Goal: Task Accomplishment & Management: Use online tool/utility

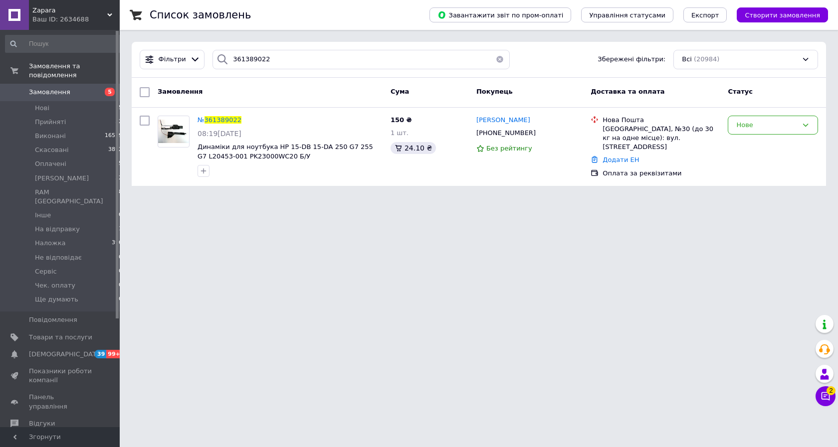
click at [56, 88] on span "Замовлення" at bounding box center [49, 92] width 41 height 9
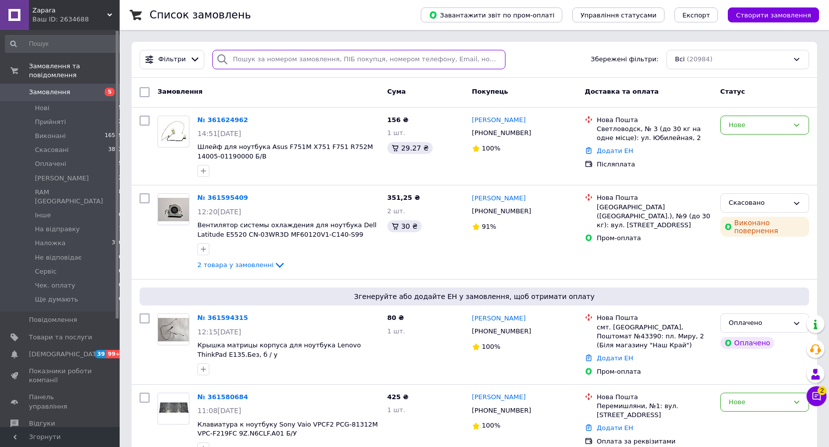
click at [265, 64] on input "search" at bounding box center [358, 59] width 293 height 19
paste input "361419823"
type input "361419823"
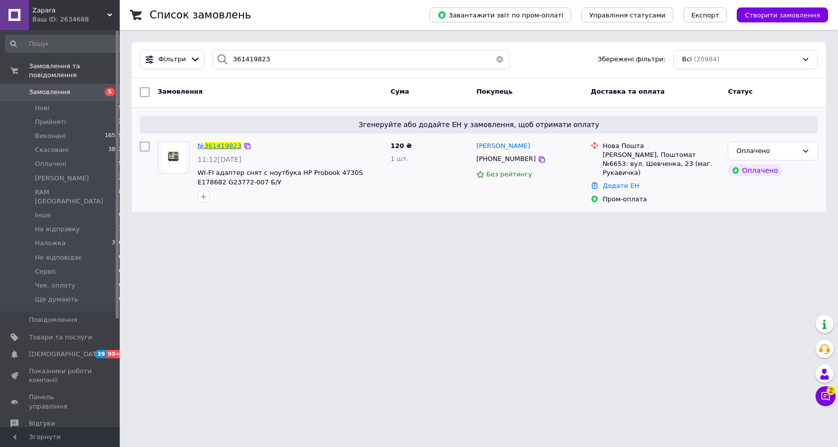
click at [219, 146] on span "361419823" at bounding box center [222, 145] width 37 height 7
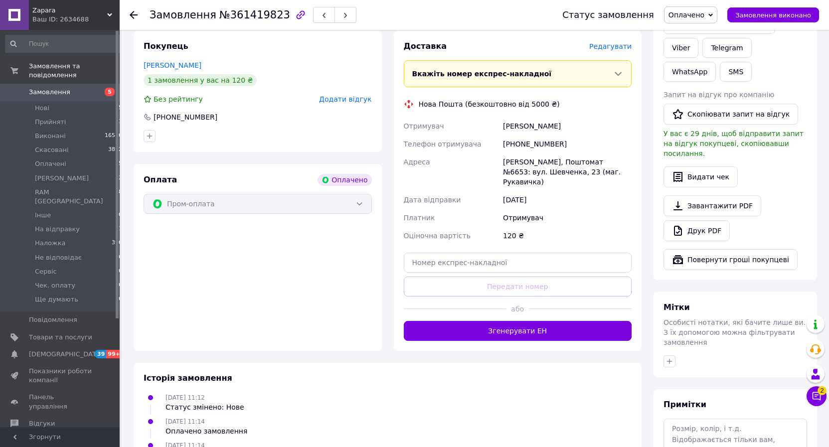
scroll to position [458, 0]
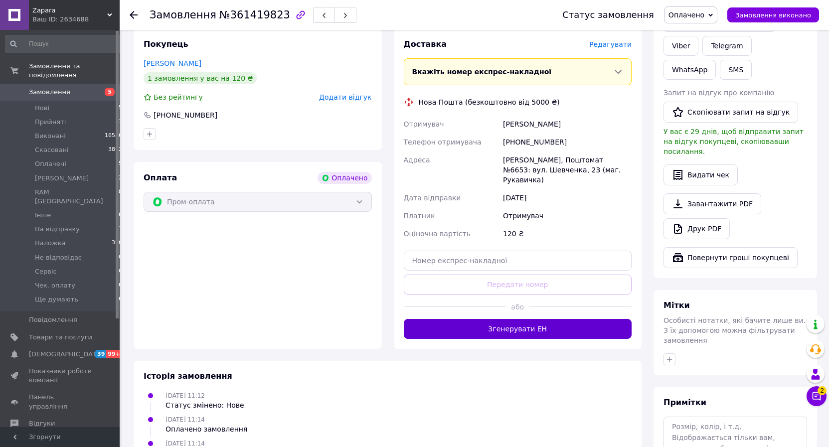
click at [483, 319] on button "Згенерувати ЕН" at bounding box center [518, 329] width 228 height 20
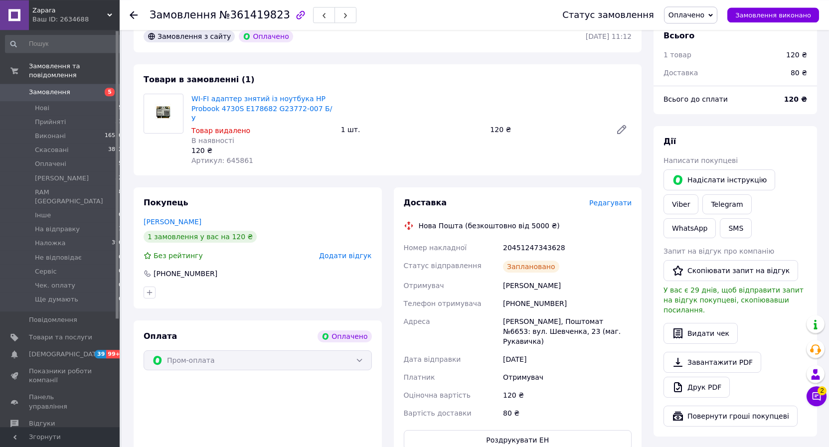
scroll to position [356, 0]
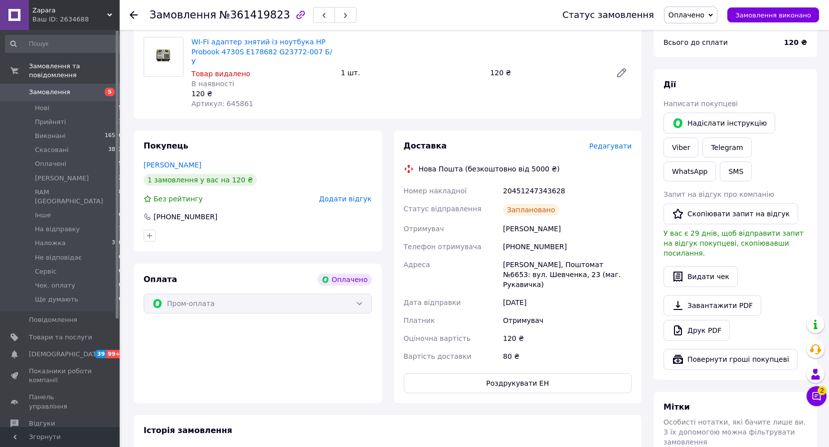
click at [534, 182] on div "20451247343628" at bounding box center [567, 191] width 133 height 18
copy div "20451247343628"
click at [133, 11] on use at bounding box center [134, 15] width 8 height 8
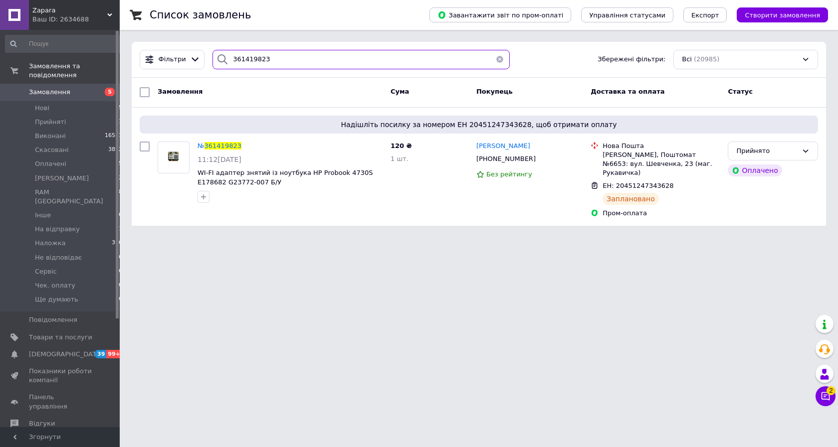
drag, startPoint x: 302, startPoint y: 59, endPoint x: 120, endPoint y: 61, distance: 181.5
click at [212, 61] on input "361419823" at bounding box center [360, 59] width 297 height 19
paste input "52632"
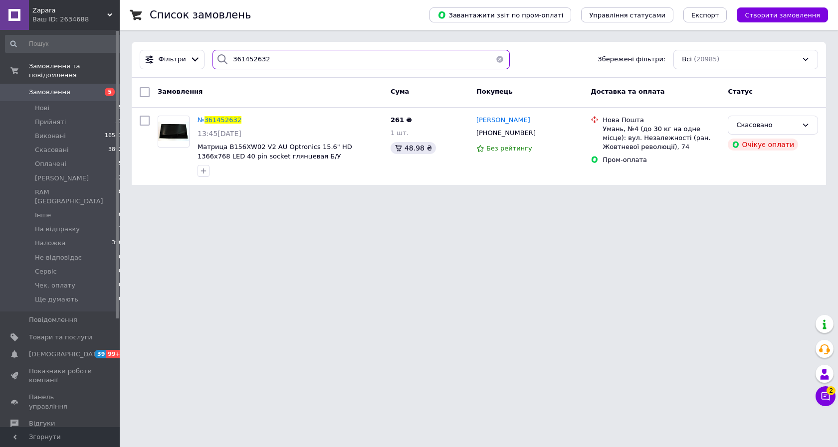
drag, startPoint x: 277, startPoint y: 59, endPoint x: 118, endPoint y: 55, distance: 159.1
click at [212, 55] on input "361452632" at bounding box center [360, 59] width 297 height 19
paste input "3501"
drag, startPoint x: 284, startPoint y: 61, endPoint x: 130, endPoint y: 36, distance: 156.0
click at [212, 50] on input "361453501" at bounding box center [360, 59] width 297 height 19
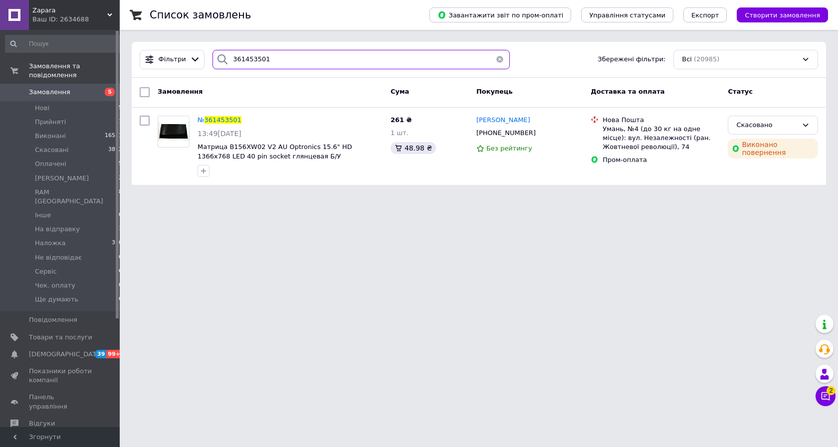
paste input "74702"
type input "361474702"
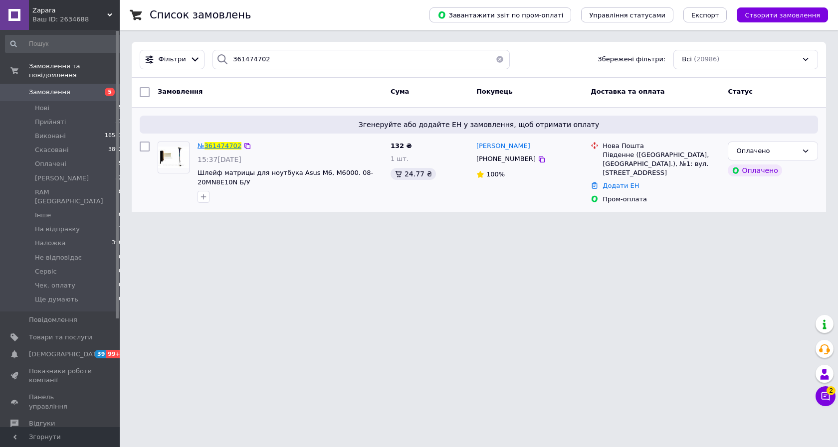
click at [220, 147] on span "361474702" at bounding box center [222, 145] width 37 height 7
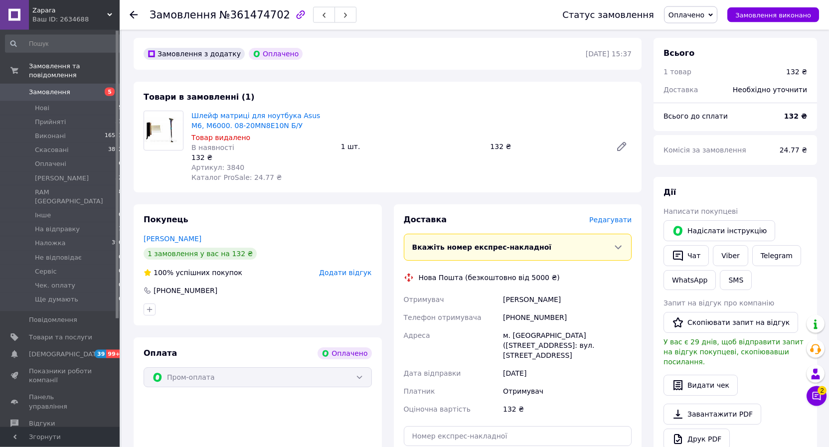
scroll to position [356, 0]
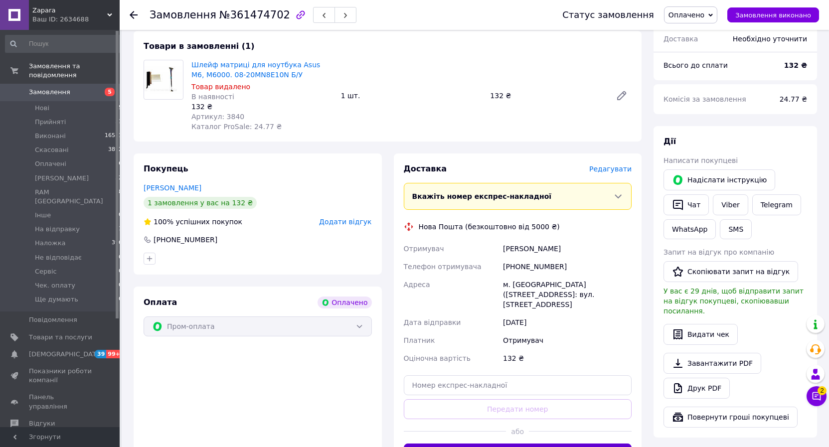
click at [526, 444] on button "Згенерувати ЕН" at bounding box center [518, 454] width 228 height 20
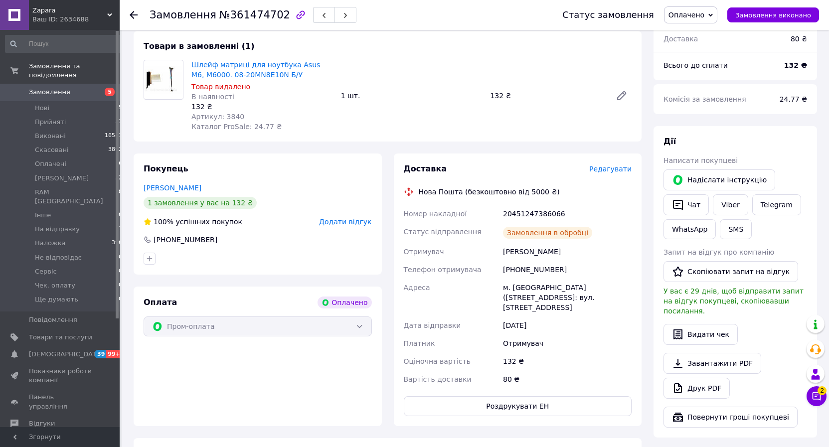
click at [526, 205] on div "20451247386066" at bounding box center [567, 214] width 133 height 18
copy div "20451247386066"
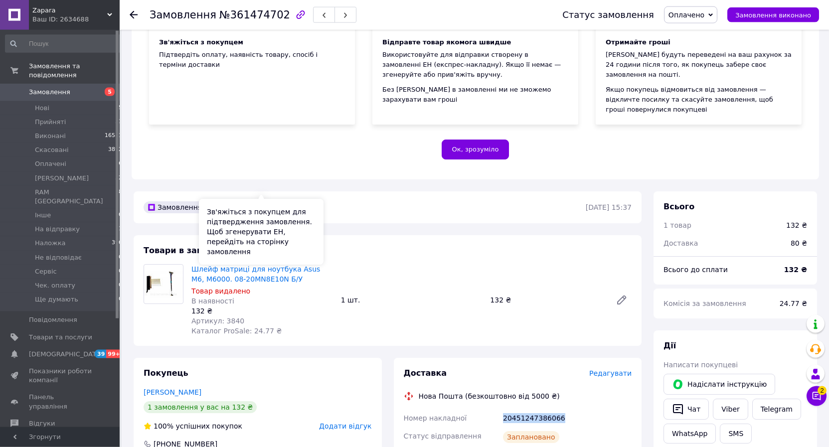
scroll to position [0, 0]
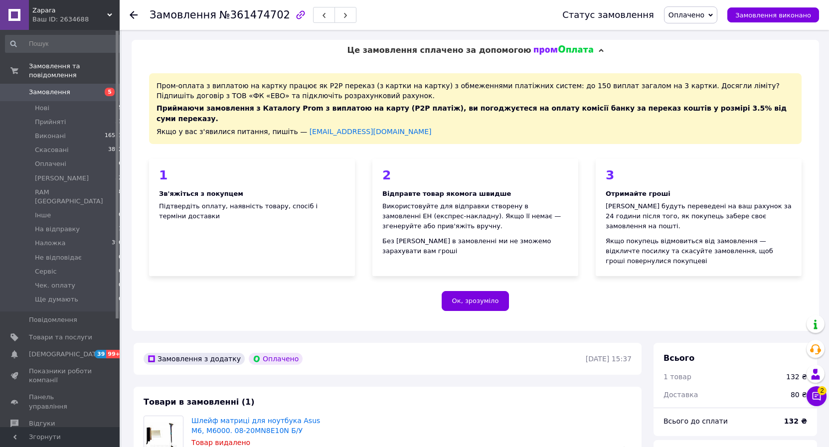
click at [76, 88] on span "Замовлення" at bounding box center [60, 92] width 63 height 9
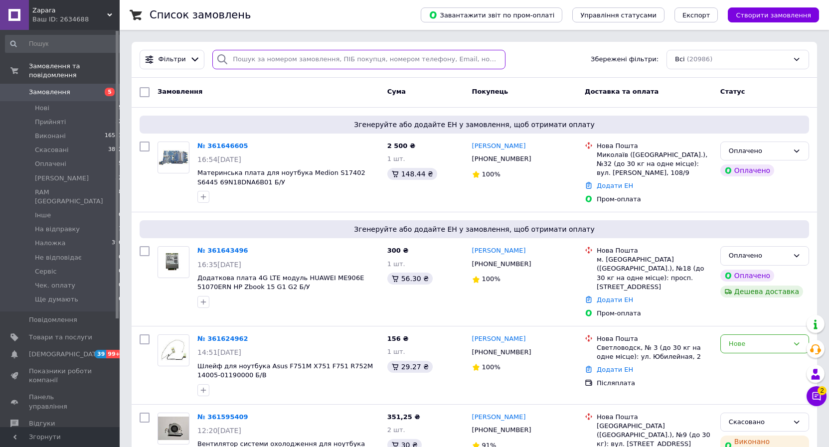
click at [241, 59] on input "search" at bounding box center [358, 59] width 293 height 19
paste input "361478746"
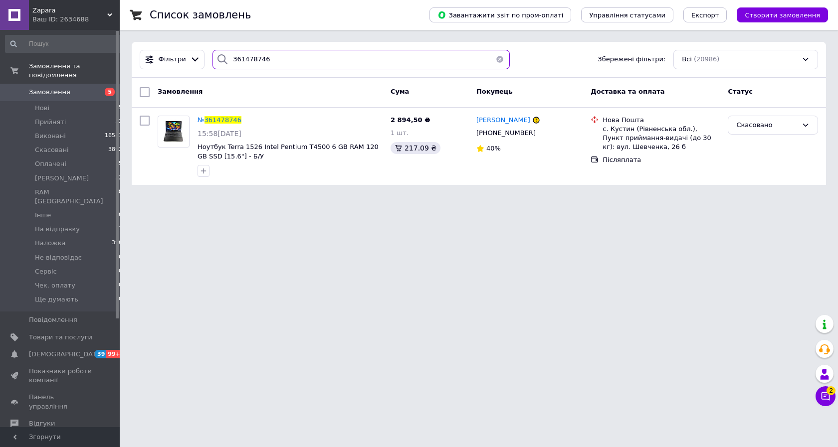
drag, startPoint x: 237, startPoint y: 58, endPoint x: 169, endPoint y: 68, distance: 68.5
click at [212, 68] on input "361478746" at bounding box center [360, 59] width 297 height 19
paste input "580684"
type input "361580684"
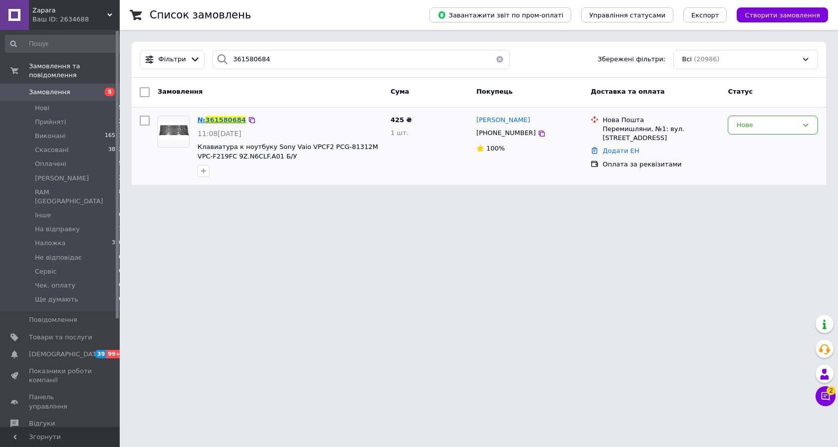
click at [223, 118] on span "361580684" at bounding box center [225, 119] width 40 height 7
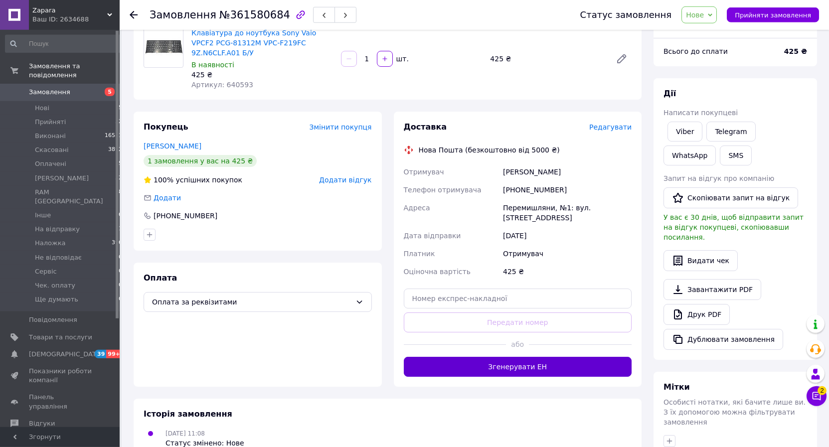
scroll to position [153, 0]
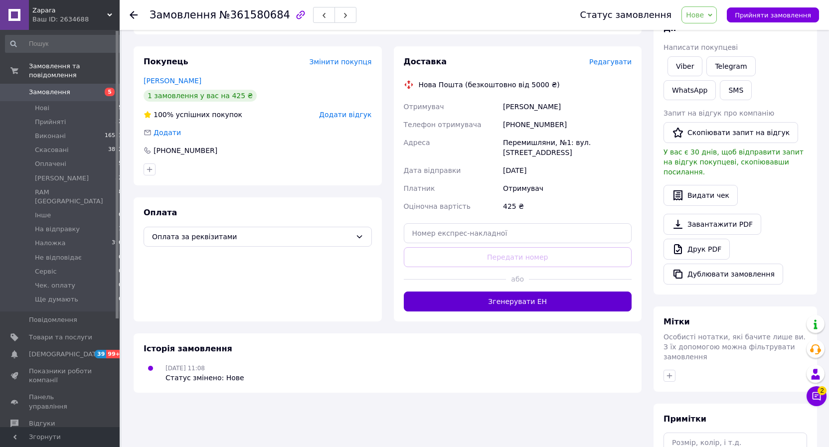
click at [508, 293] on button "Згенерувати ЕН" at bounding box center [518, 302] width 228 height 20
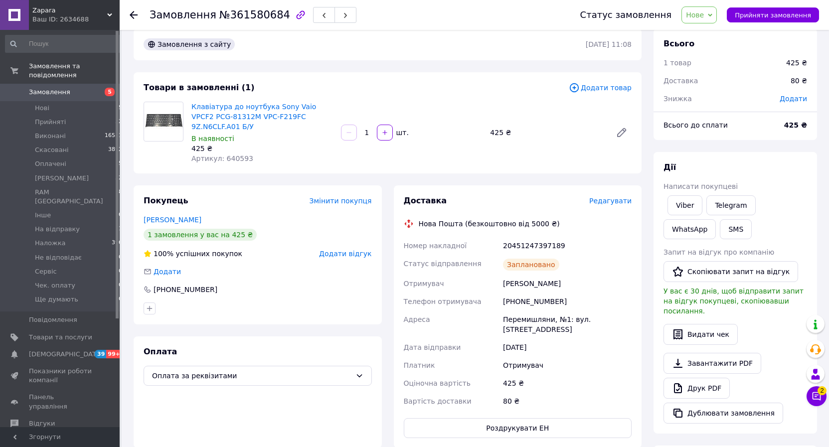
scroll to position [0, 0]
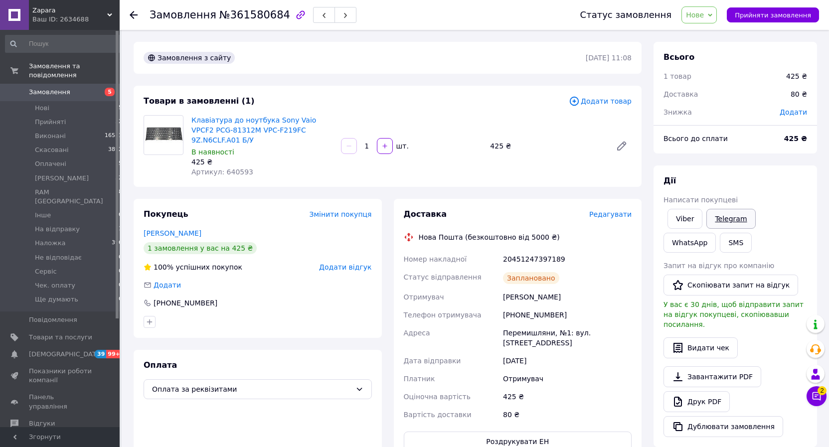
click at [723, 217] on link "Telegram" at bounding box center [730, 219] width 49 height 20
click at [716, 233] on link "WhatsApp" at bounding box center [690, 243] width 52 height 20
